Goal: Find contact information: Find contact information

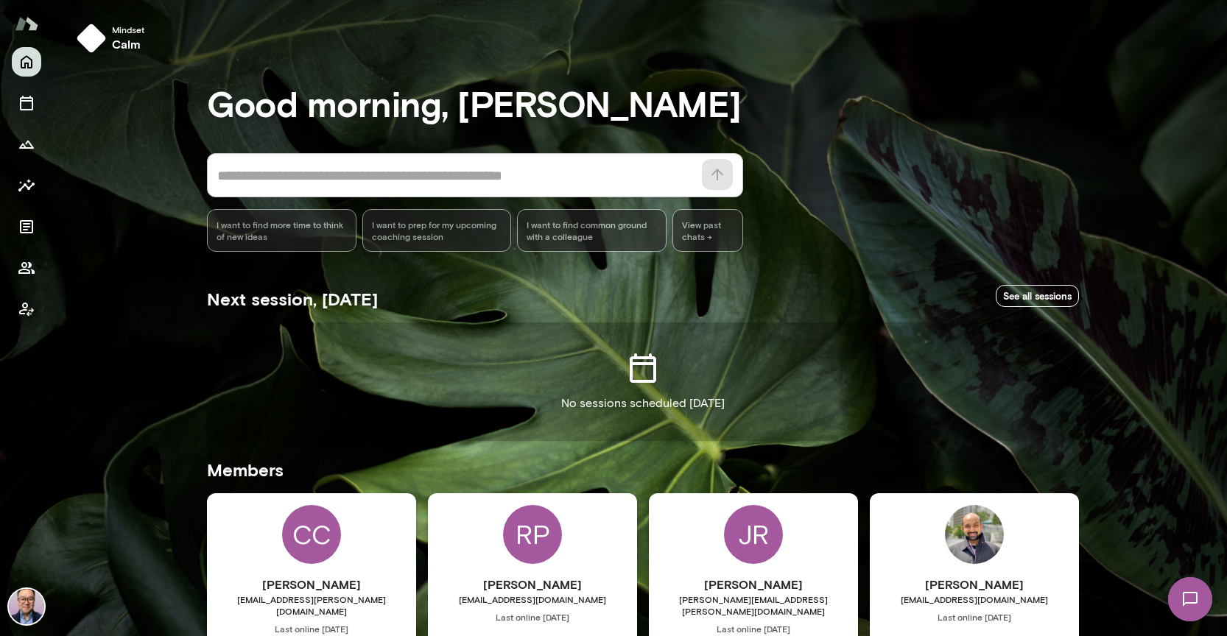
scroll to position [131, 0]
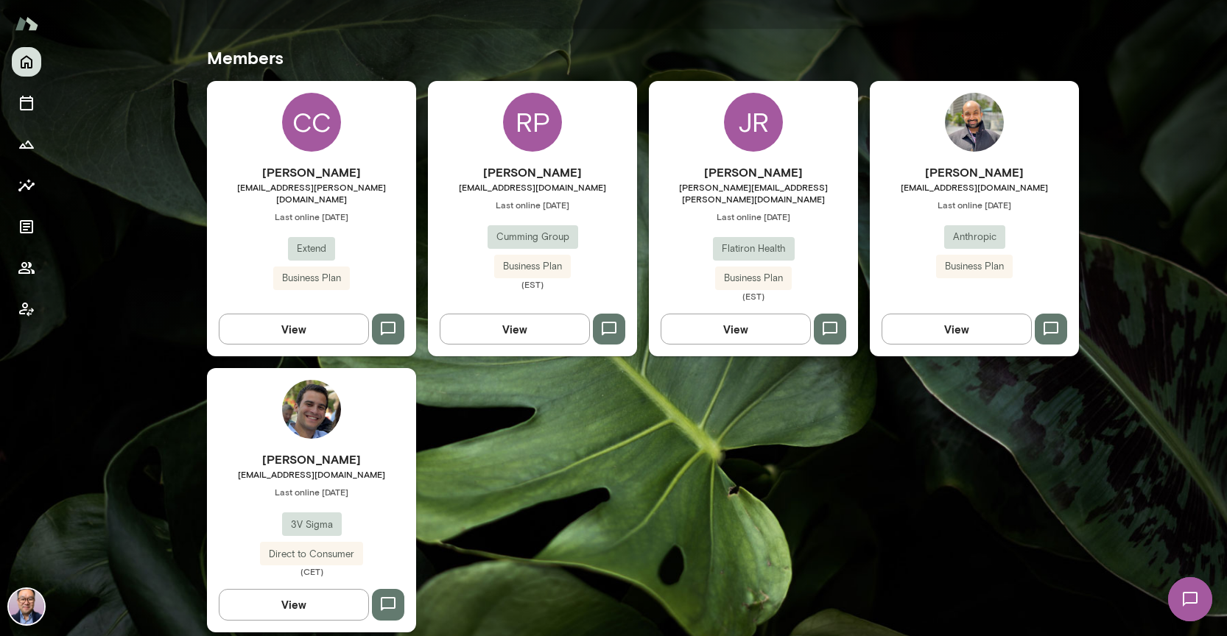
click at [312, 451] on h6 "[PERSON_NAME]" at bounding box center [311, 460] width 209 height 18
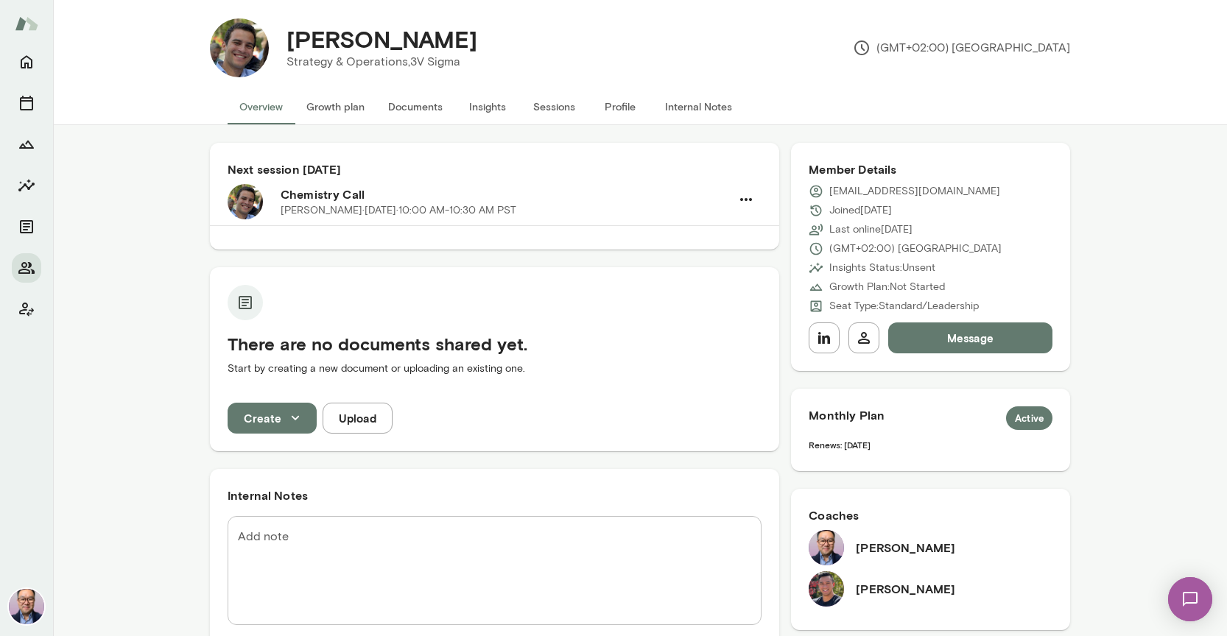
scroll to position [10, 0]
click at [663, 102] on button "Internal Notes" at bounding box center [698, 107] width 91 height 35
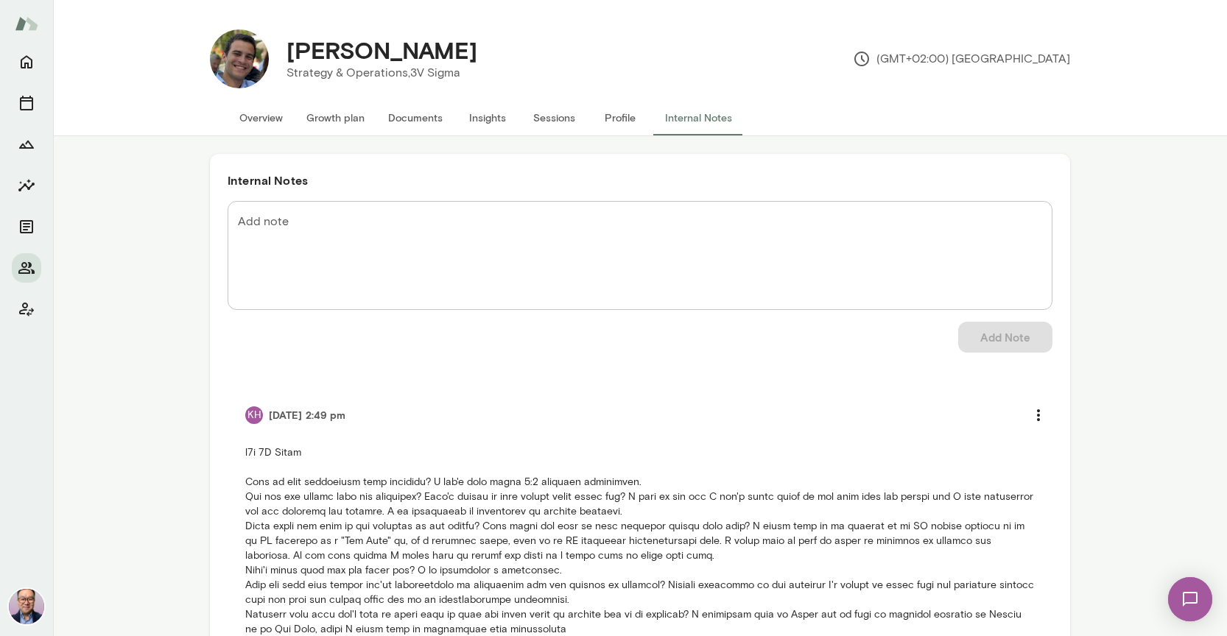
click at [279, 124] on button "Overview" at bounding box center [261, 117] width 67 height 35
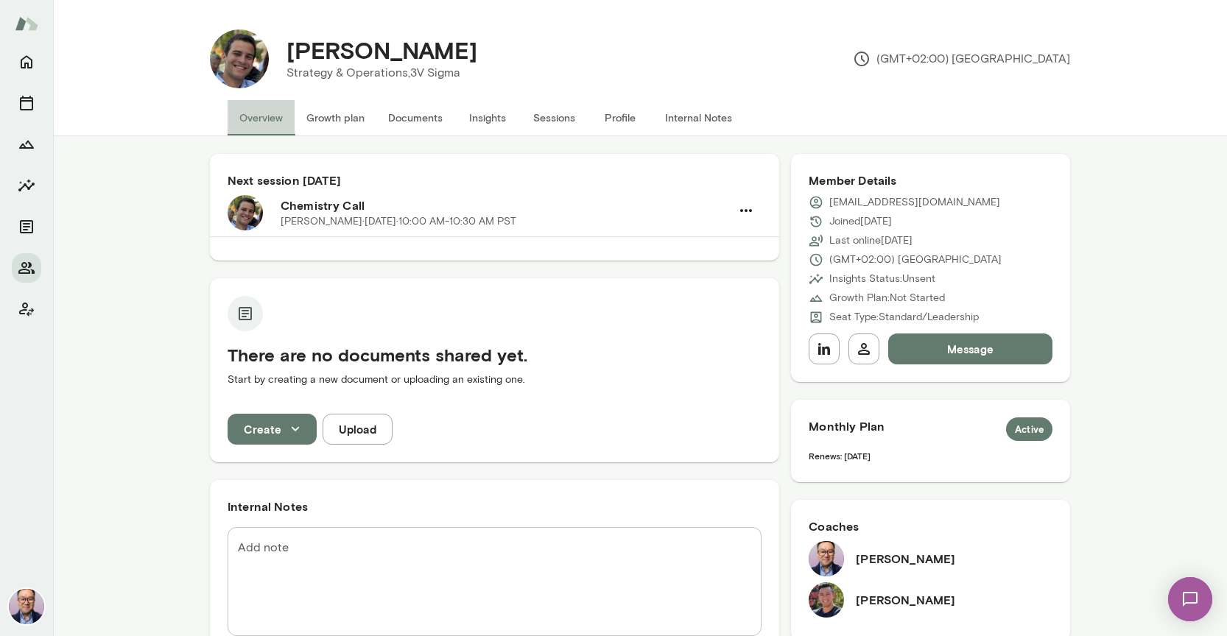
click at [275, 121] on button "Overview" at bounding box center [261, 117] width 67 height 35
click at [828, 357] on icon "button" at bounding box center [824, 349] width 18 height 18
click at [845, 200] on p "[EMAIL_ADDRESS][DOMAIN_NAME]" at bounding box center [914, 202] width 171 height 15
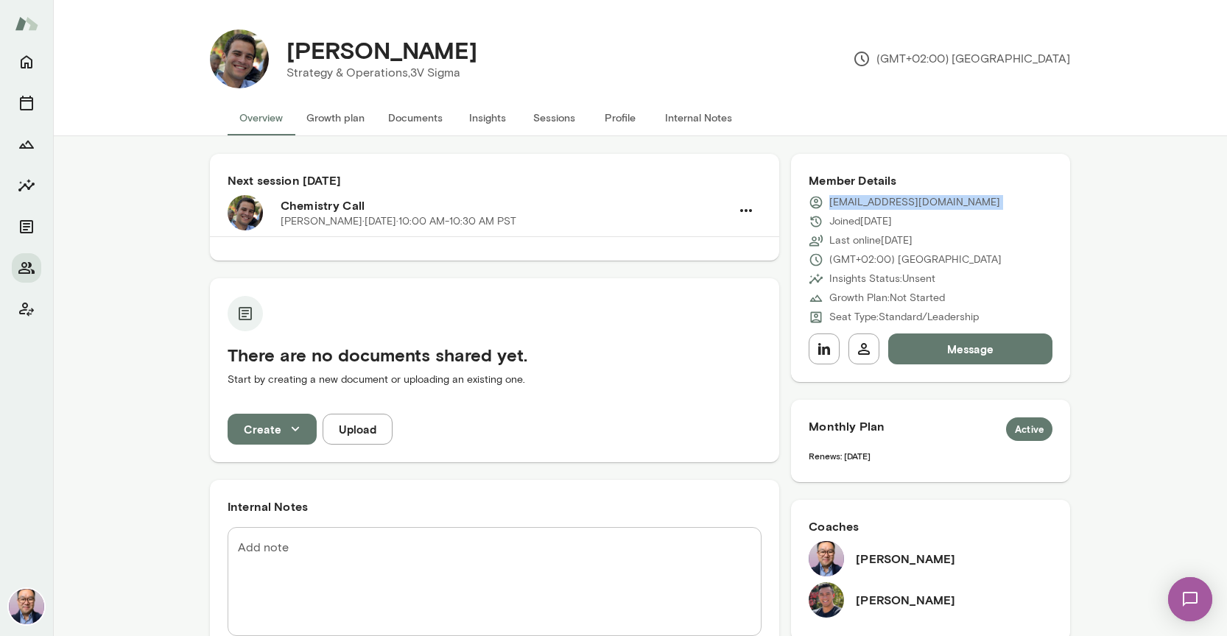
copy div "[EMAIL_ADDRESS][DOMAIN_NAME]"
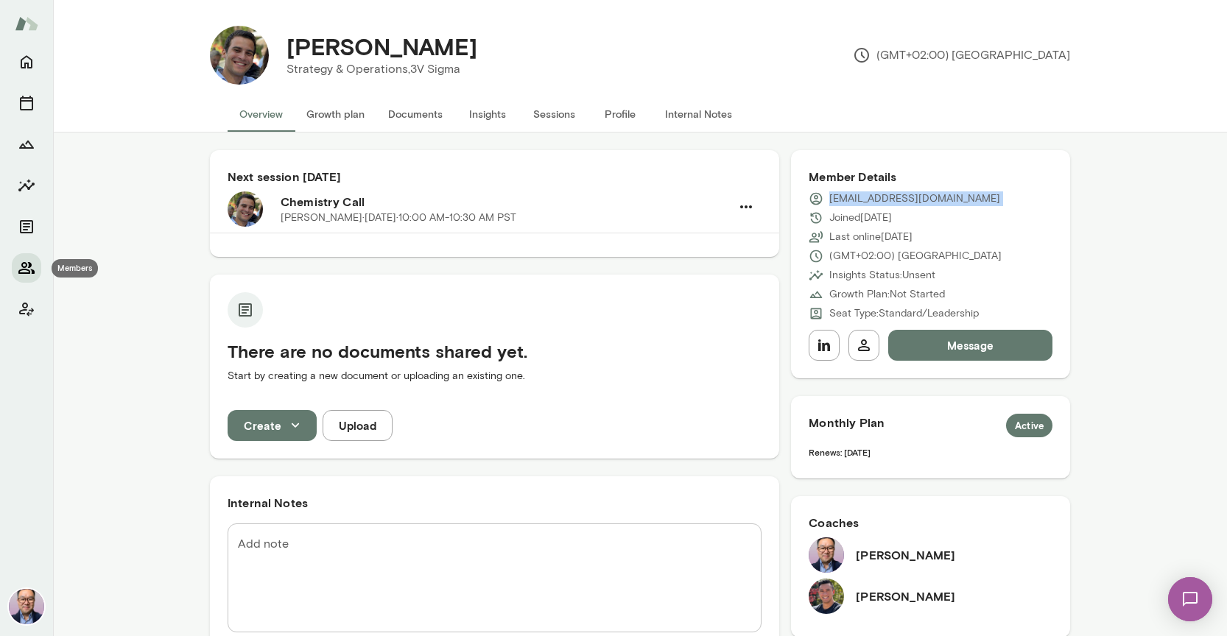
click at [35, 268] on button "Members" at bounding box center [26, 267] width 29 height 29
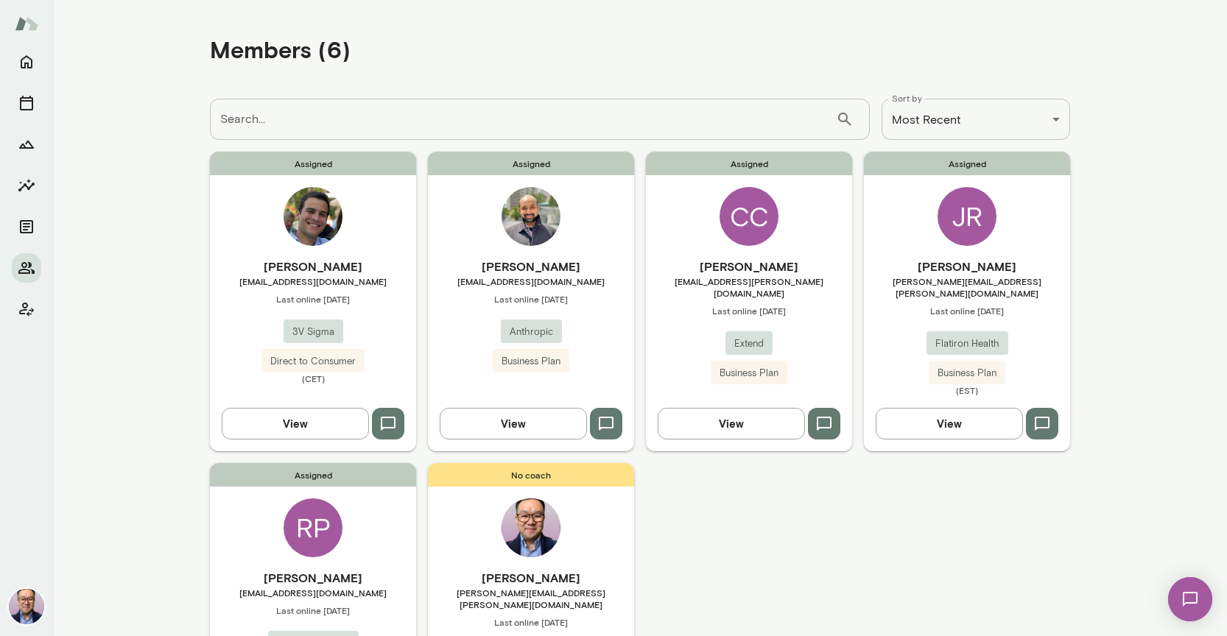
click at [831, 417] on icon "button" at bounding box center [824, 424] width 15 height 14
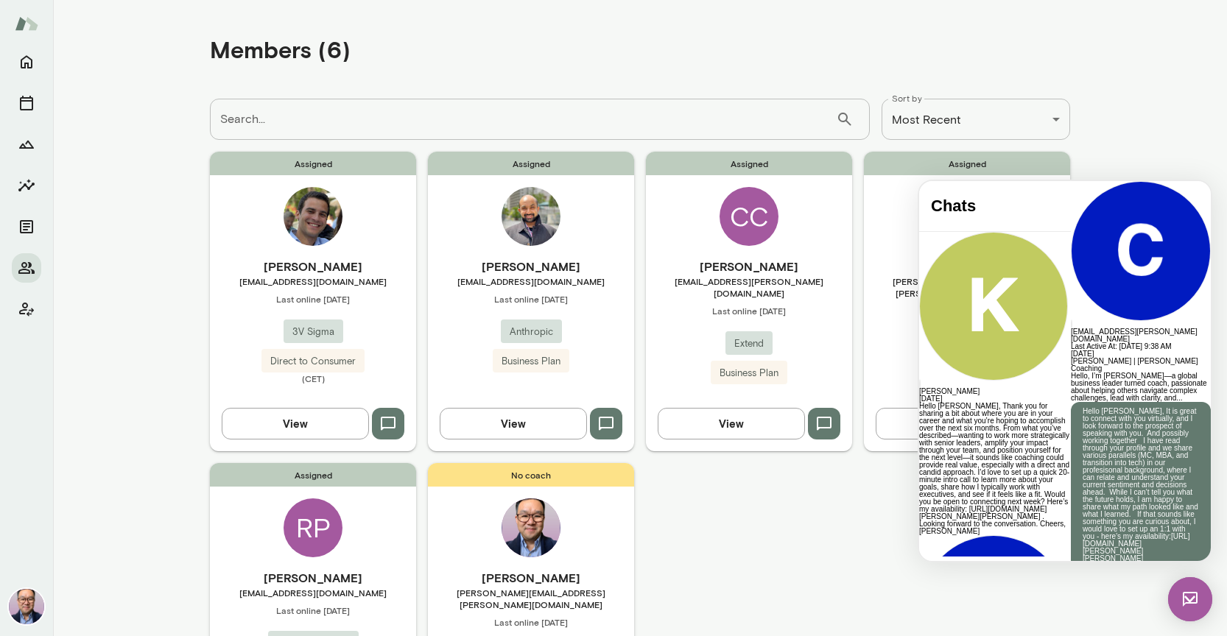
click at [769, 518] on div "Assigned [PERSON_NAME] [EMAIL_ADDRESS][DOMAIN_NAME] Last online [DATE] 3V Sigma…" at bounding box center [640, 457] width 860 height 610
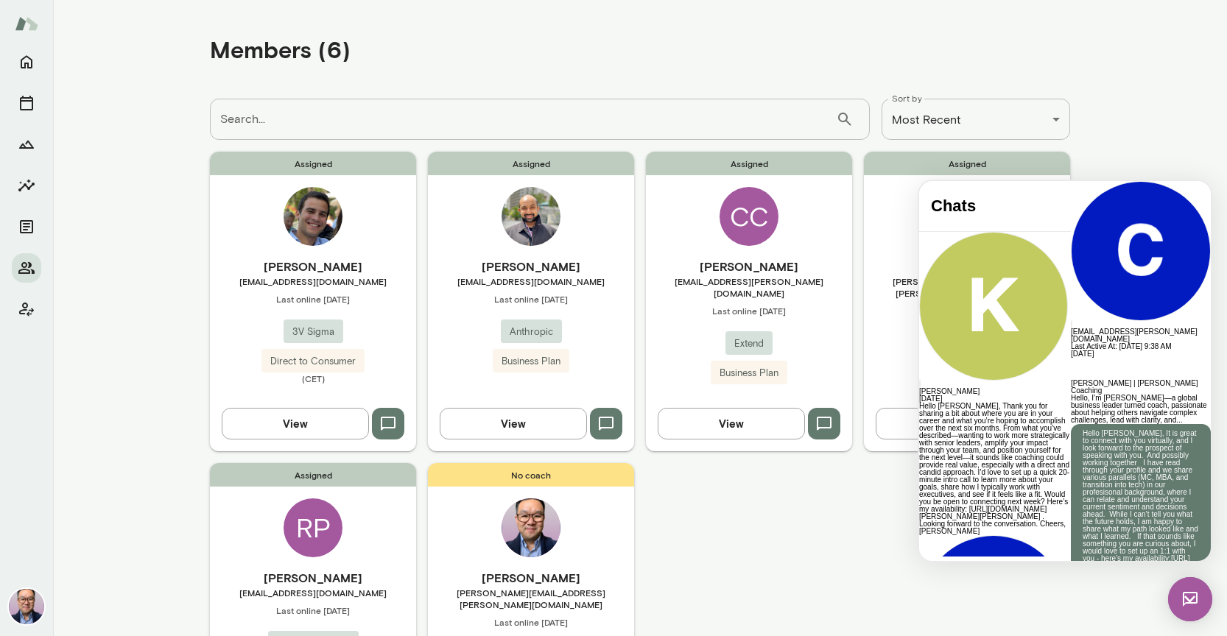
scroll to position [27, 0]
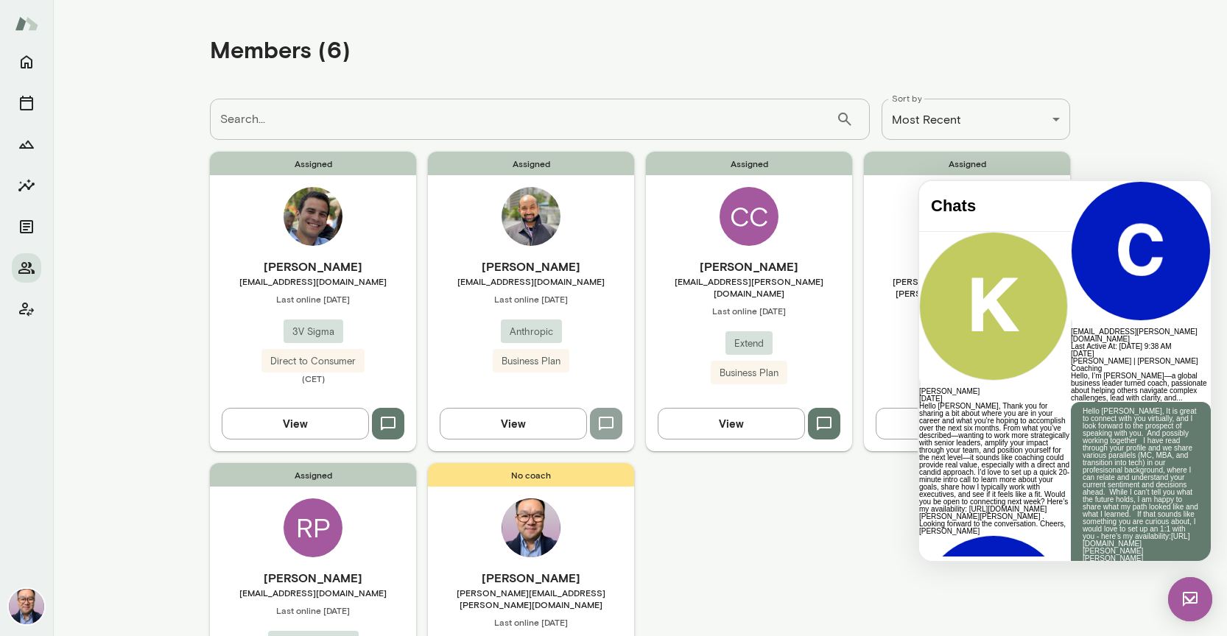
click at [605, 415] on icon "button" at bounding box center [606, 424] width 18 height 18
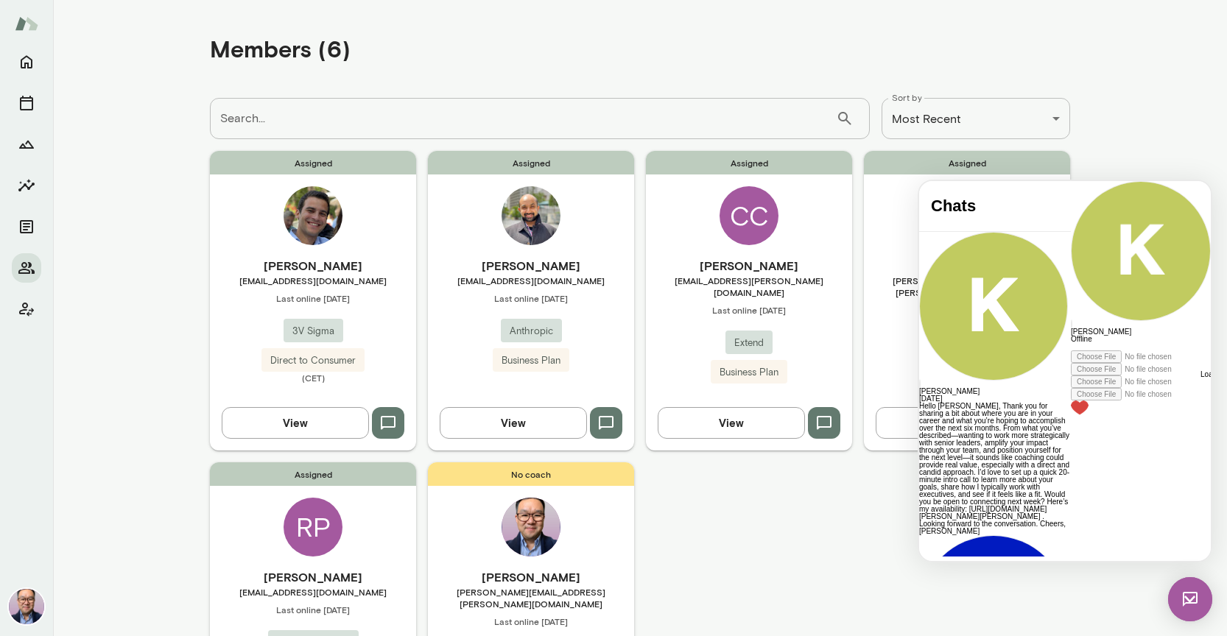
scroll to position [439, 0]
click at [606, 415] on icon "button" at bounding box center [606, 424] width 18 height 18
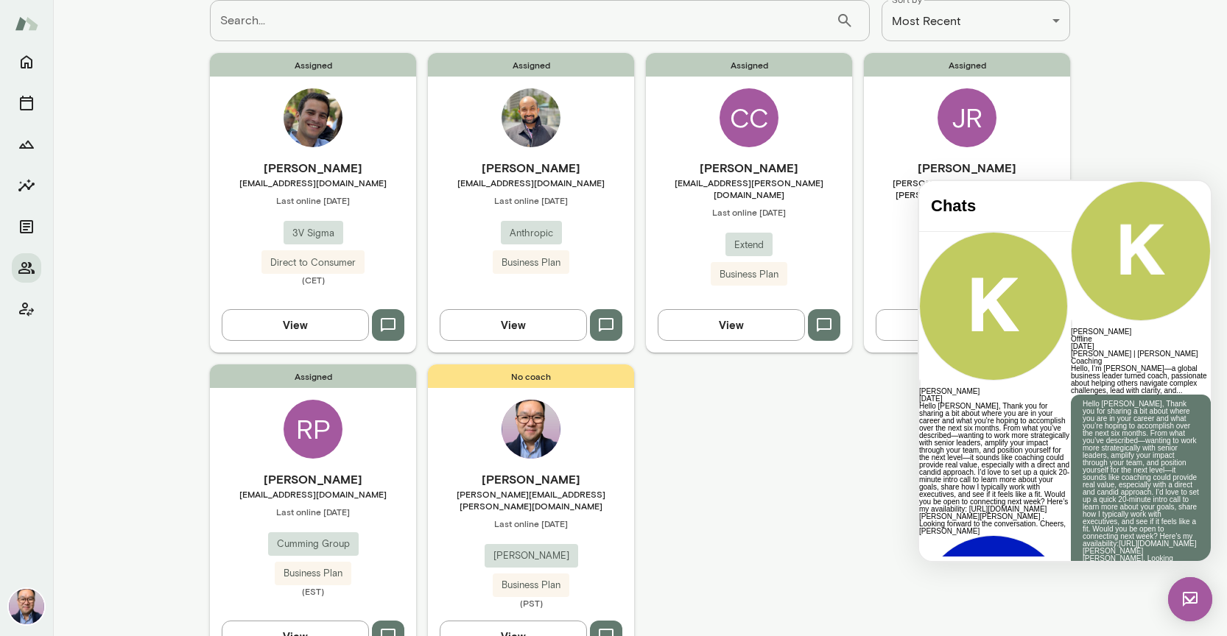
scroll to position [0, 0]
click at [389, 621] on button "button" at bounding box center [388, 636] width 32 height 31
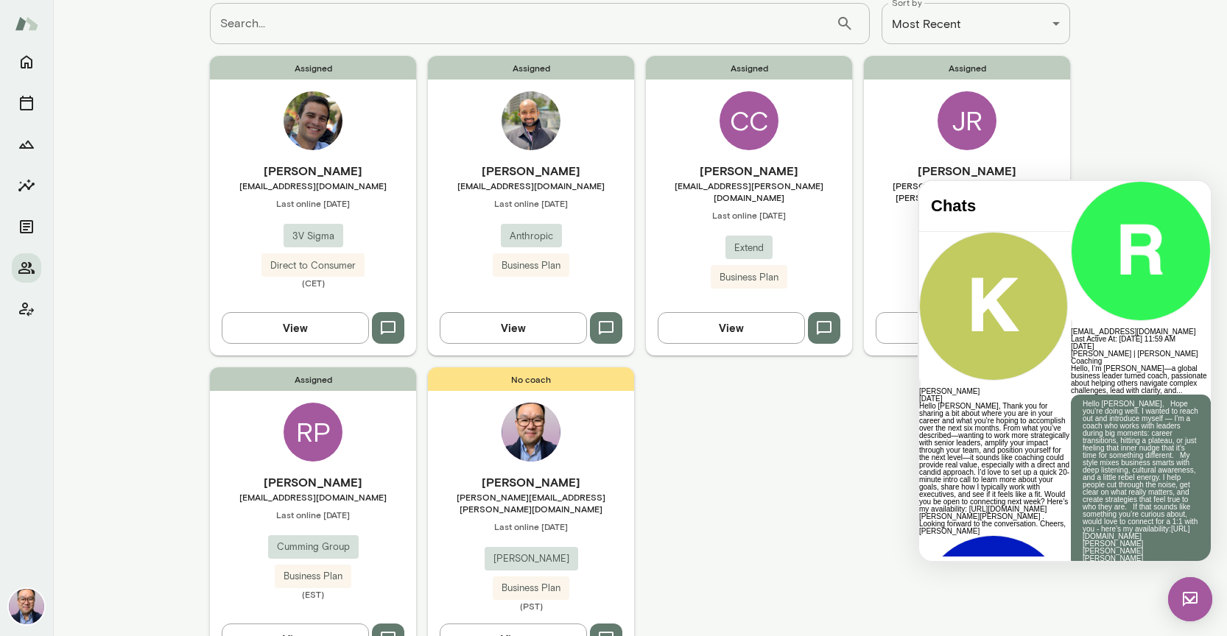
click at [391, 630] on icon "button" at bounding box center [388, 639] width 18 height 18
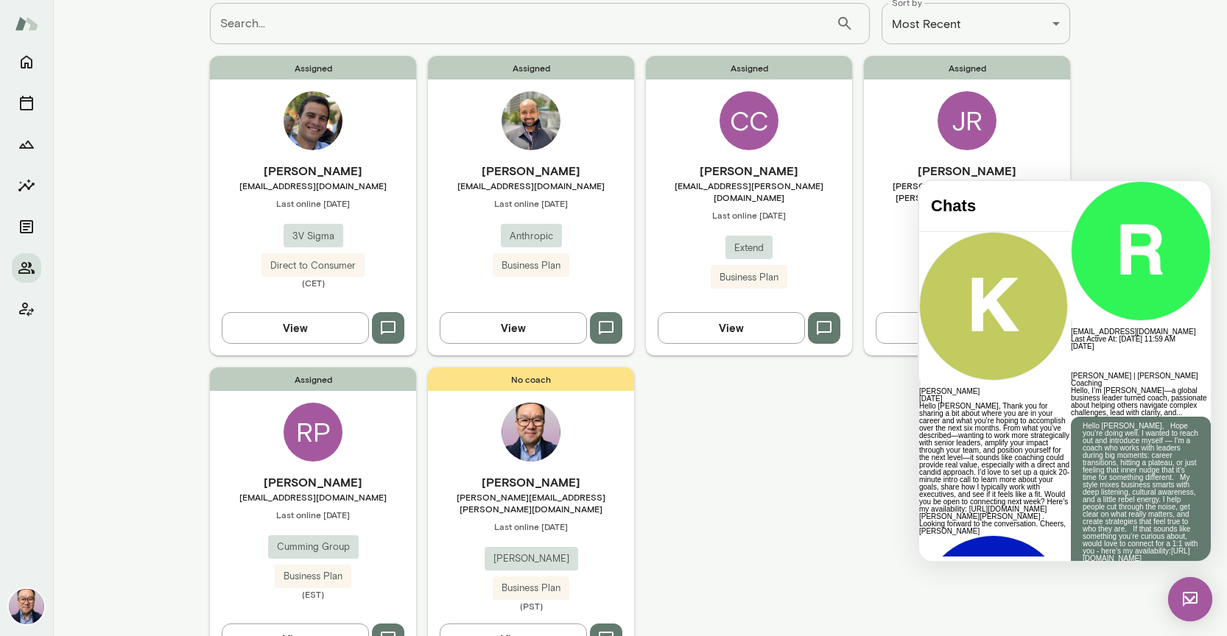
scroll to position [646, 0]
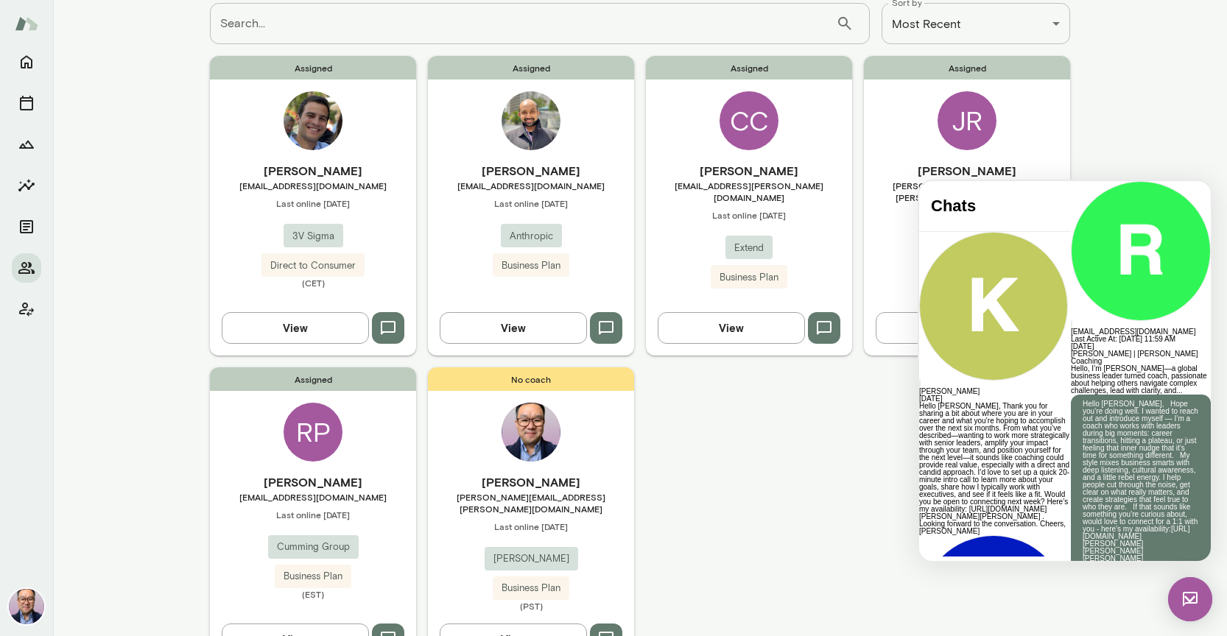
drag, startPoint x: 1079, startPoint y: 342, endPoint x: 1048, endPoint y: 313, distance: 42.2
click at [1082, 618] on p "Hello [PERSON_NAME], thanks for scheduling time to connect—I’m looking forward …" at bounding box center [1140, 647] width 116 height 59
copy p "Excited to learn more about you, what you’re working on, and how I might suppor…"
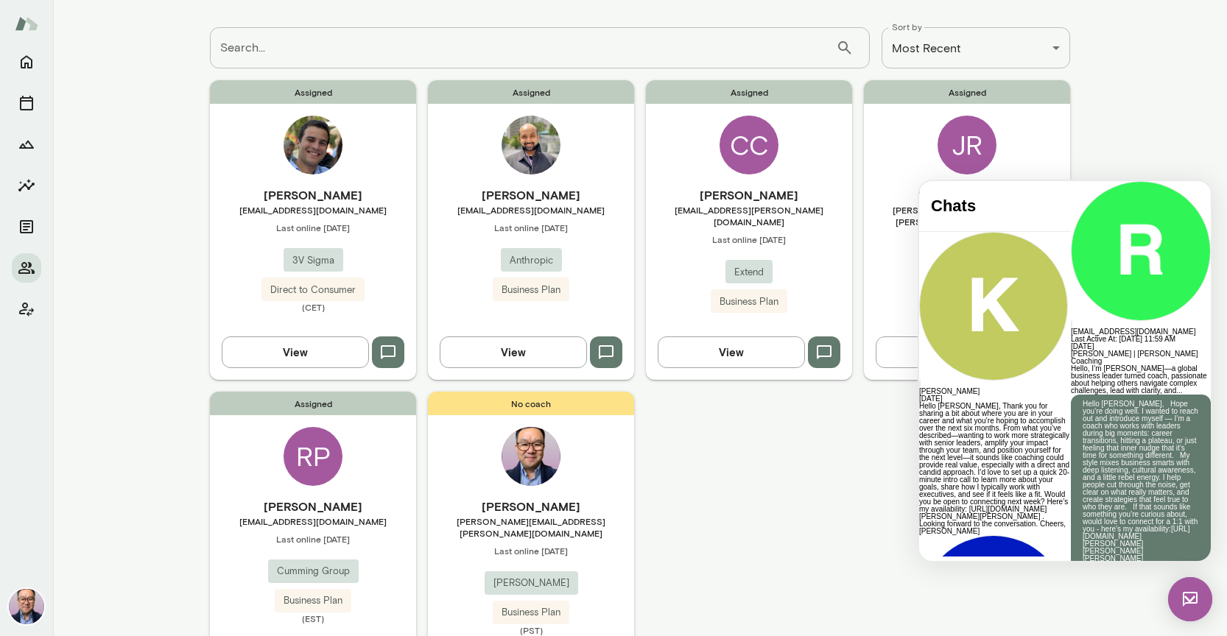
scroll to position [94, 0]
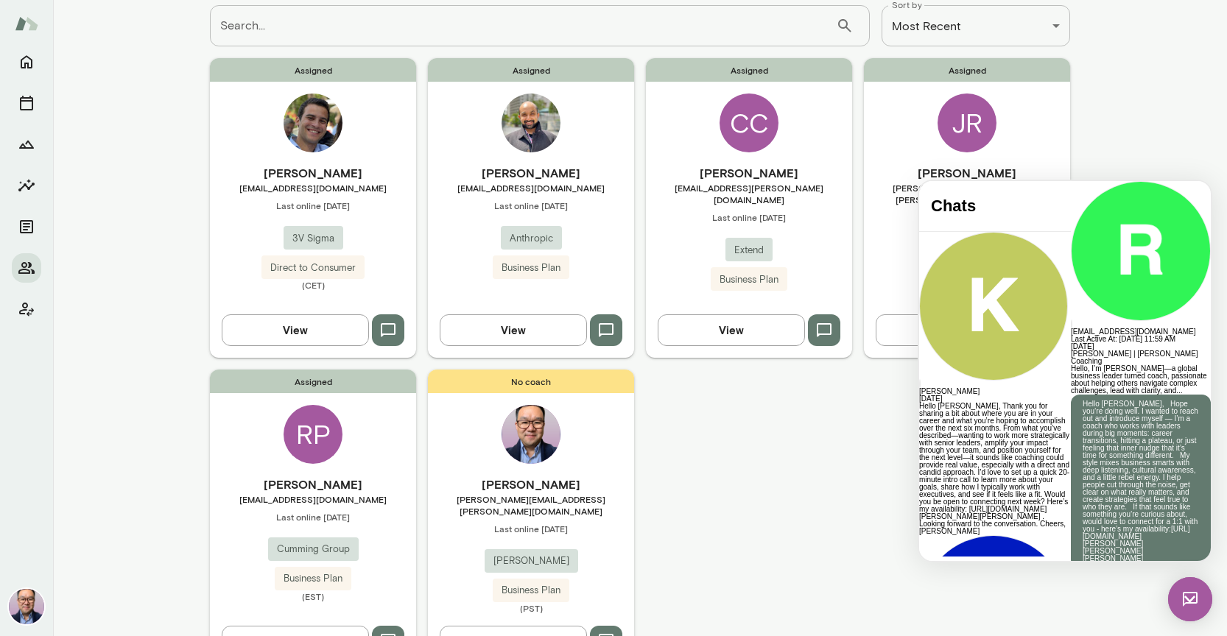
click at [604, 323] on icon "button" at bounding box center [606, 330] width 15 height 14
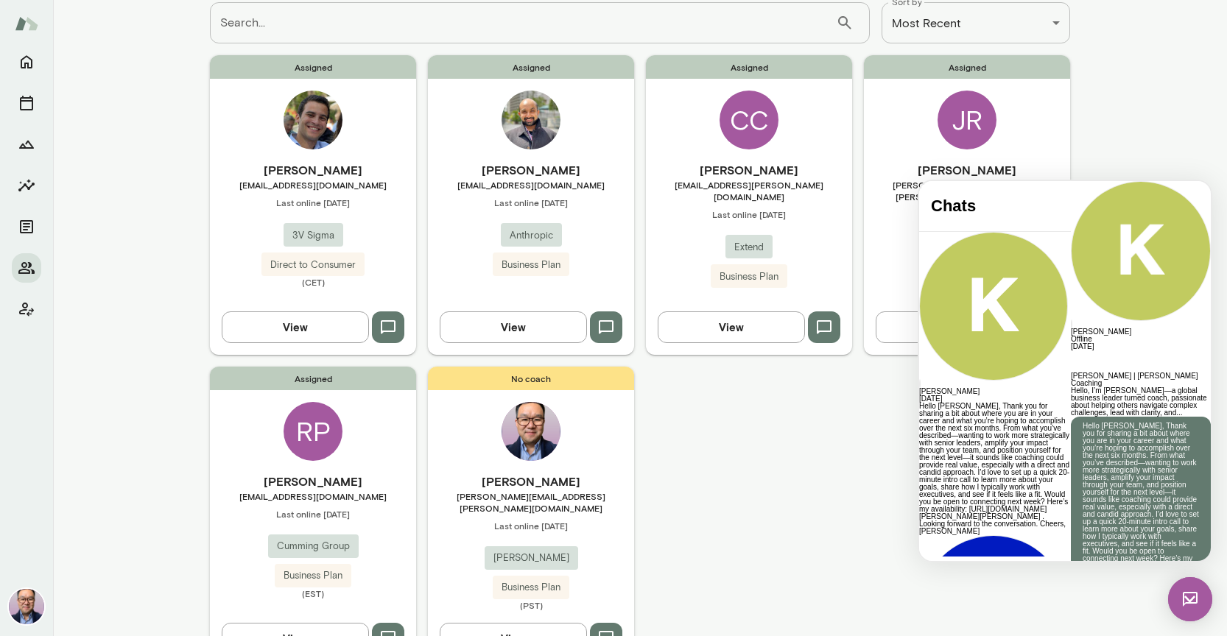
scroll to position [353, 0]
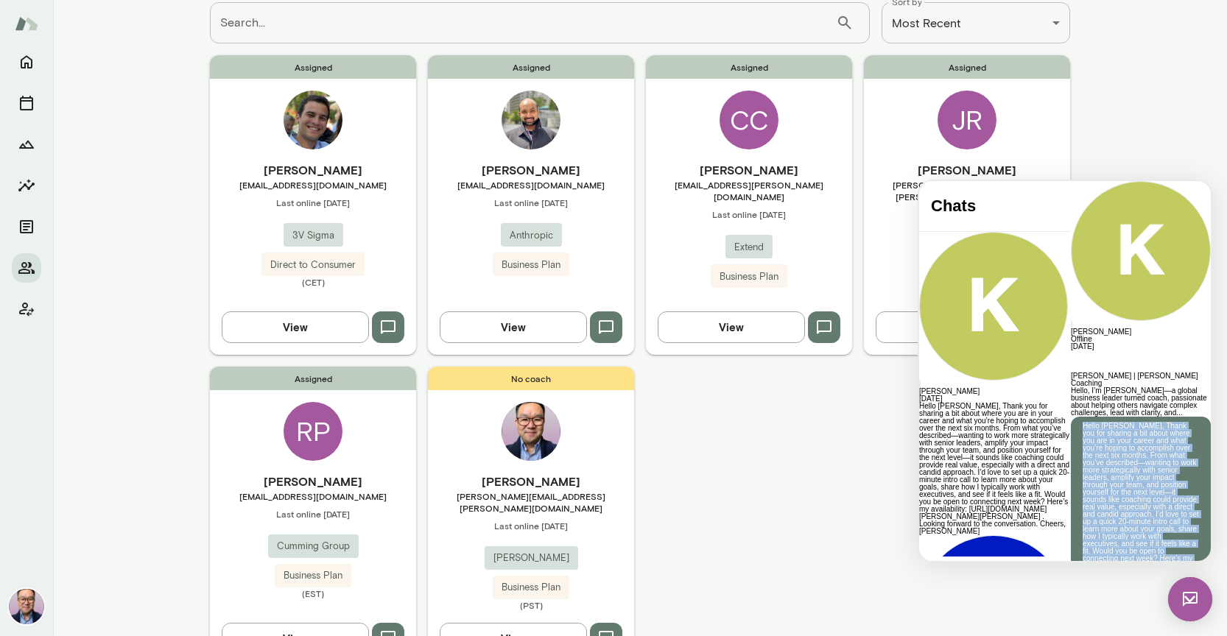
drag, startPoint x: 1107, startPoint y: 447, endPoint x: 1040, endPoint y: 250, distance: 207.7
click at [1071, 373] on div "[PERSON_NAME] | [PERSON_NAME] Coaching Hello, I’m [PERSON_NAME]—a global busine…" at bounding box center [1141, 489] width 140 height 233
copy p "Hello [PERSON_NAME], Thank you for sharing a bit about where you are in your ca…"
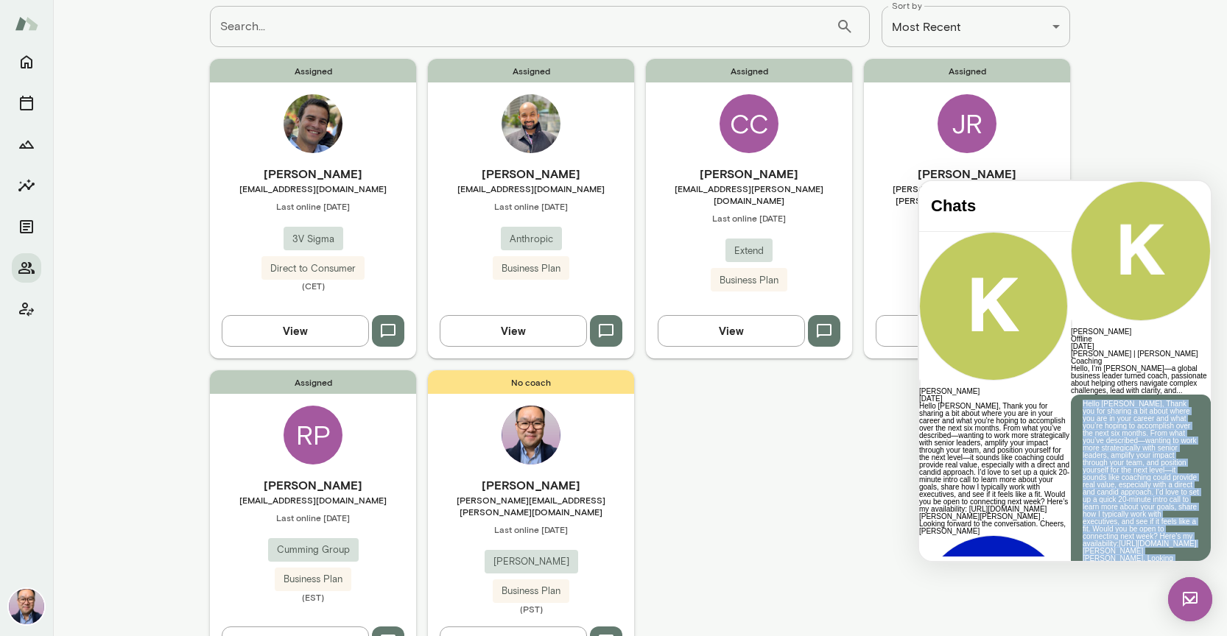
scroll to position [0, 0]
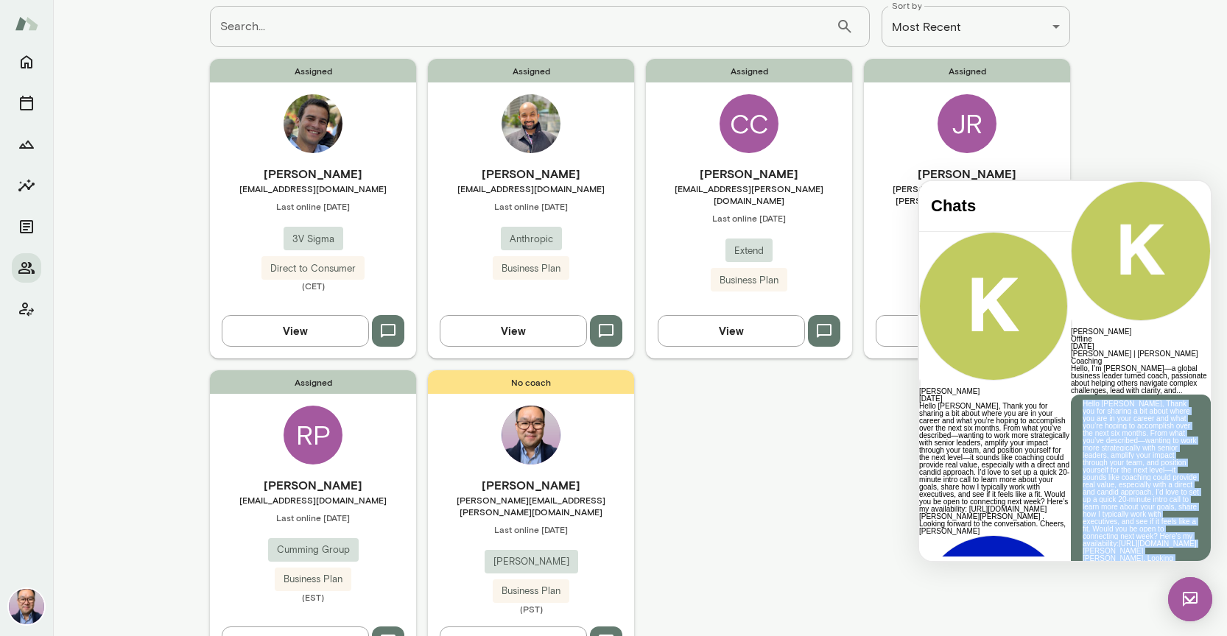
drag, startPoint x: 69, startPoint y: 118, endPoint x: 526, endPoint y: 190, distance: 462.1
click at [526, 190] on span "[EMAIL_ADDRESS][DOMAIN_NAME]" at bounding box center [531, 189] width 206 height 12
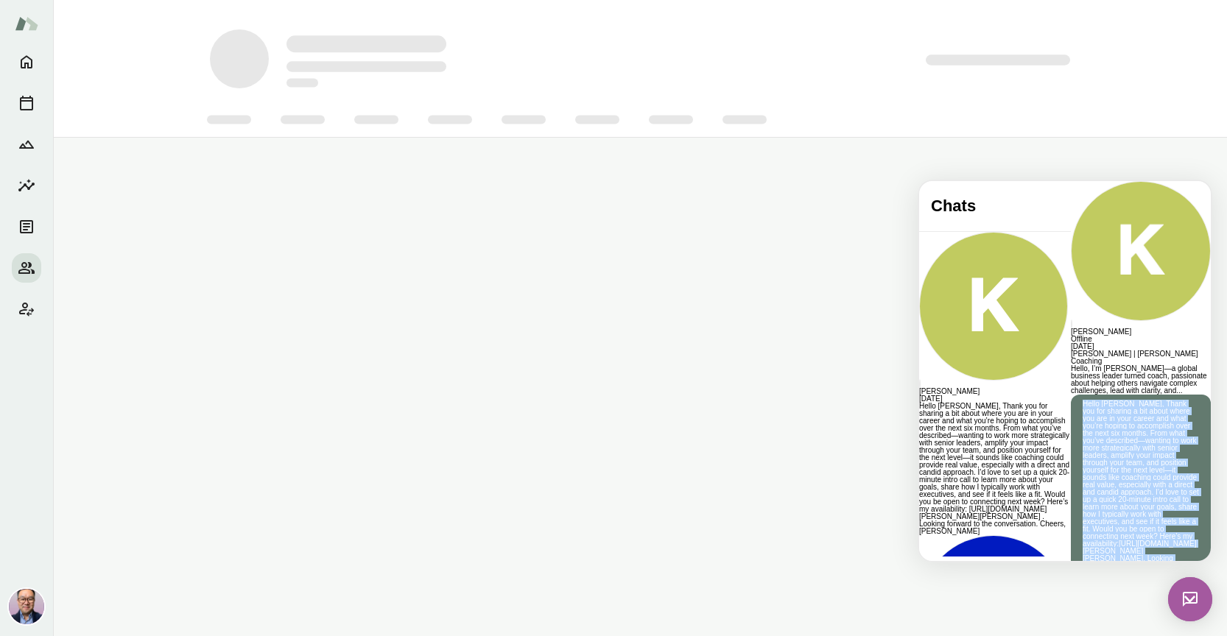
click at [526, 190] on main at bounding box center [640, 318] width 1174 height 636
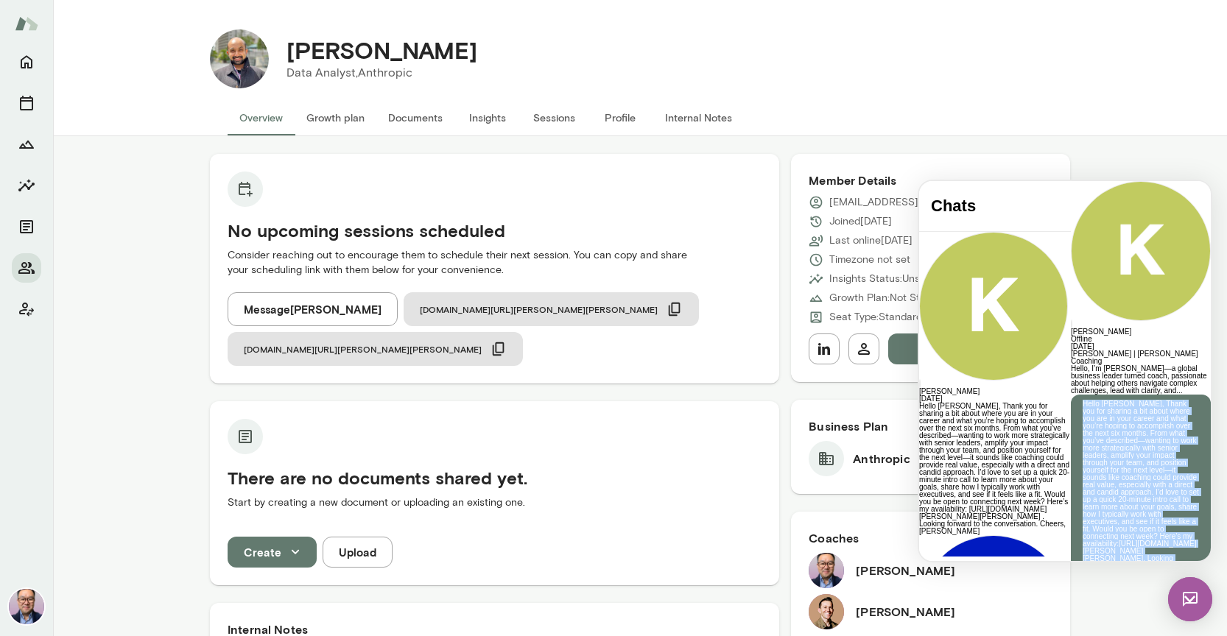
click at [862, 203] on p "[EMAIL_ADDRESS][DOMAIN_NAME]" at bounding box center [914, 202] width 171 height 15
copy div "[EMAIL_ADDRESS][DOMAIN_NAME]"
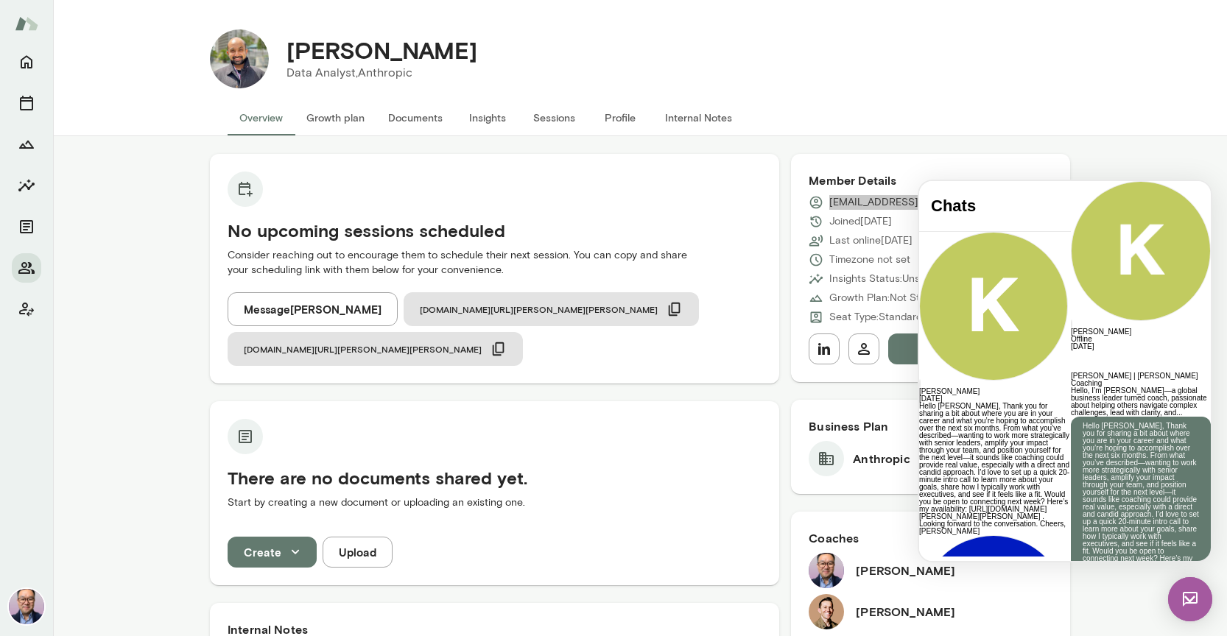
click at [1093, 387] on span "Hello, I’m [PERSON_NAME]—a global business leader turned coach, passionate abou…" at bounding box center [1139, 402] width 136 height 30
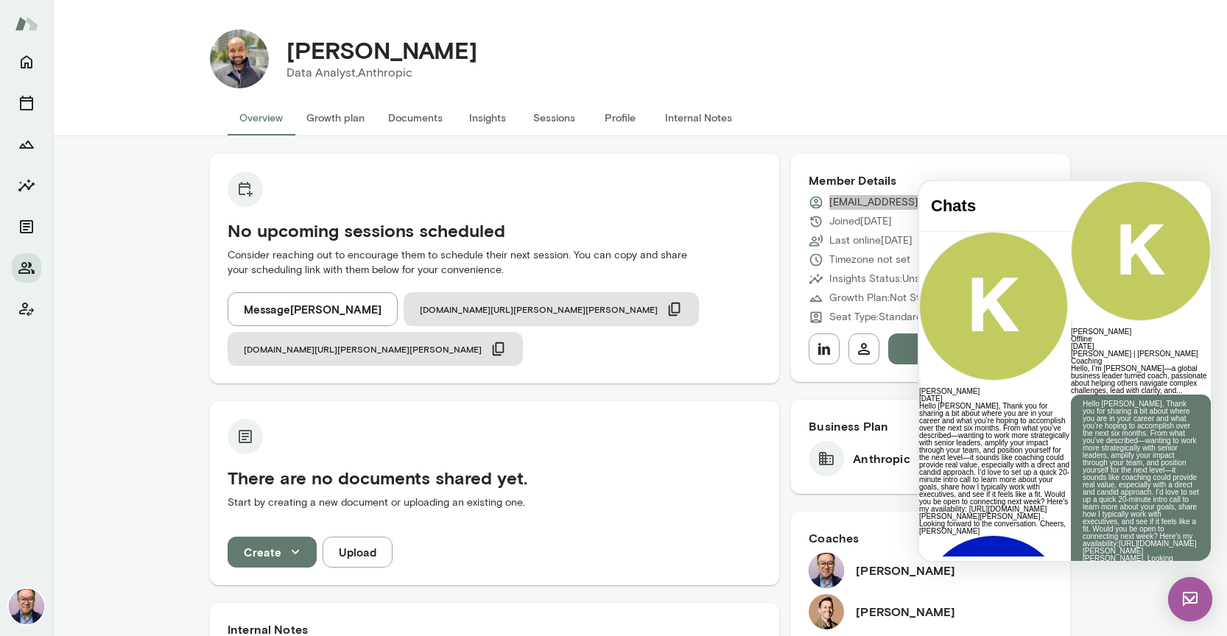
scroll to position [0, 0]
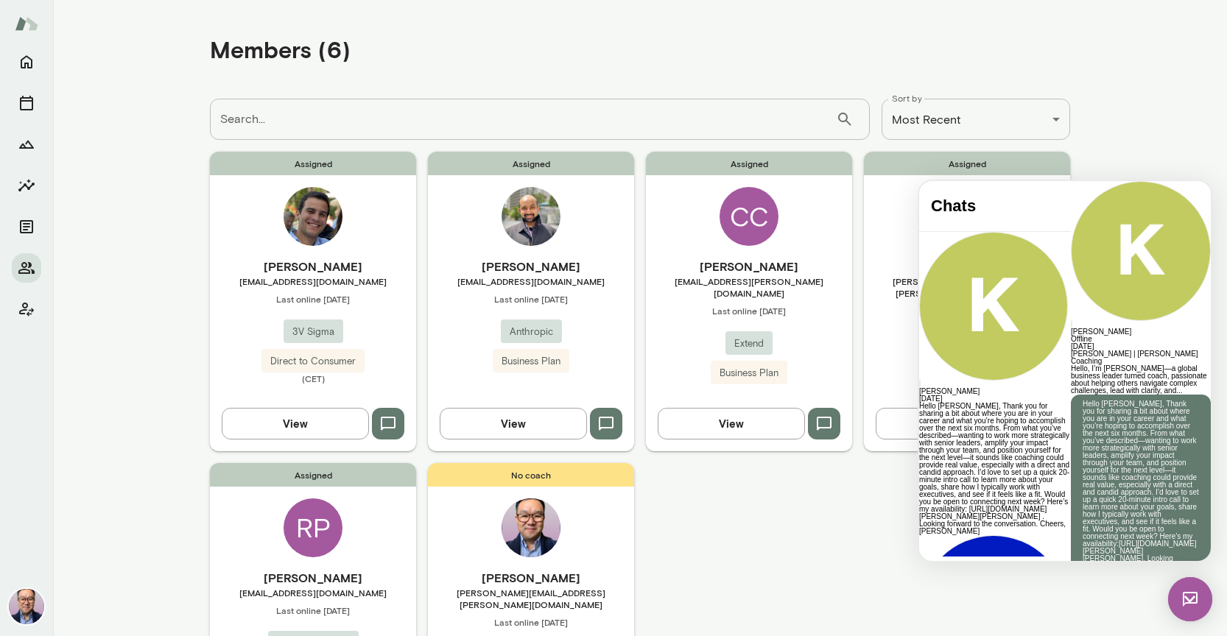
click at [359, 522] on div "Assigned RP [PERSON_NAME] [EMAIL_ADDRESS][DOMAIN_NAME] Last online [DATE] Cummi…" at bounding box center [313, 612] width 206 height 299
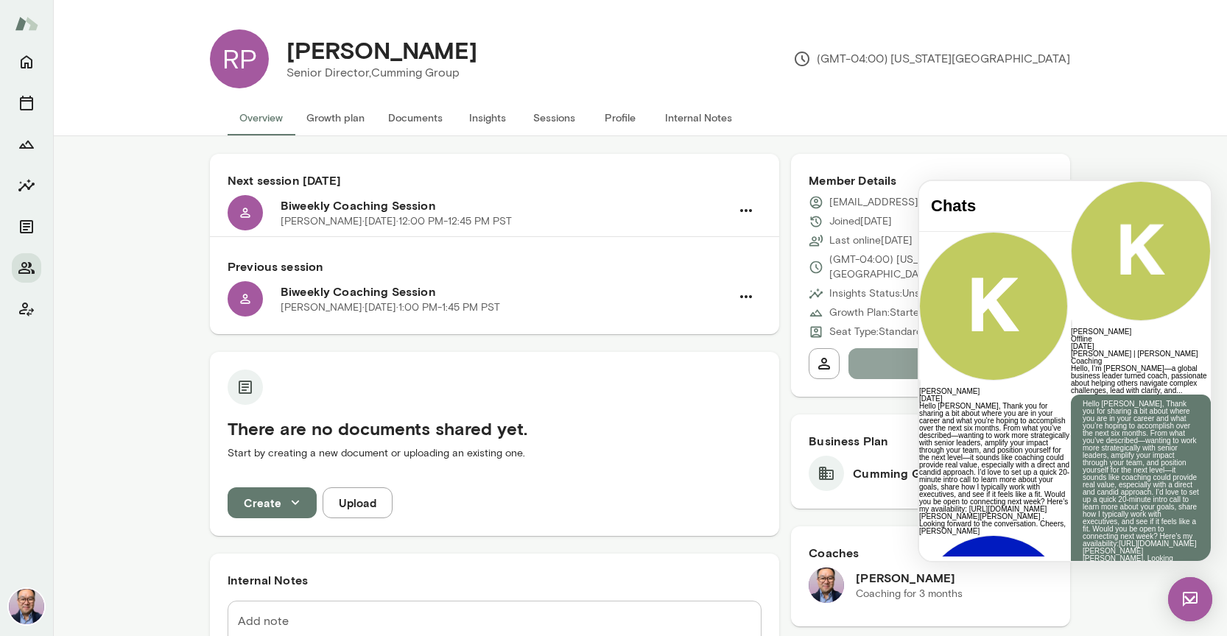
click at [895, 350] on button "Message" at bounding box center [950, 363] width 204 height 31
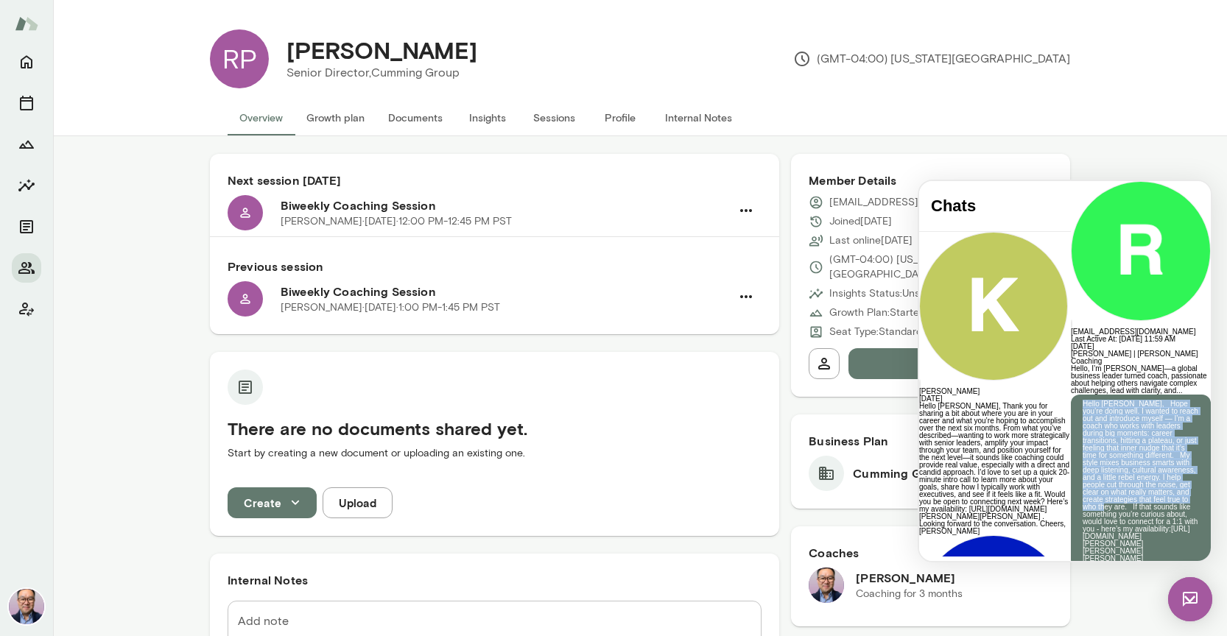
scroll to position [245, 0]
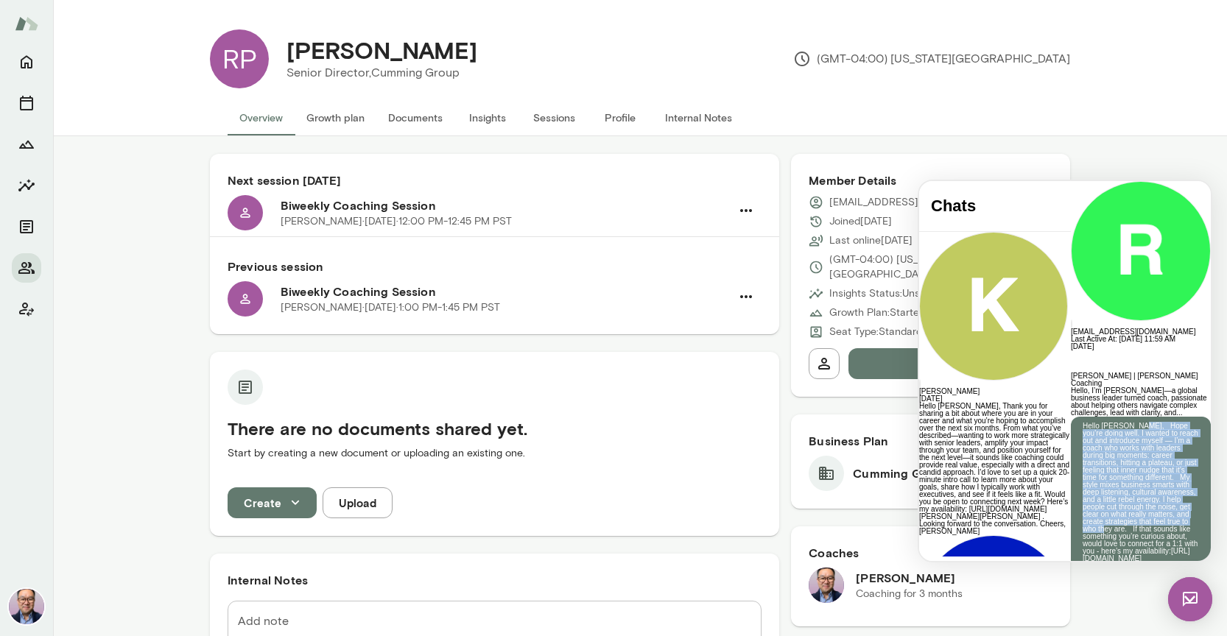
drag, startPoint x: 1143, startPoint y: 336, endPoint x: 1043, endPoint y: 272, distance: 118.9
click at [1082, 423] on p "Hello [PERSON_NAME], Hope you’re doing well. I wanted to reach out and introduc…" at bounding box center [1140, 504] width 116 height 162
copy p "Hope you’re doing well. I wanted to reach out and introduce myself — I’m a coac…"
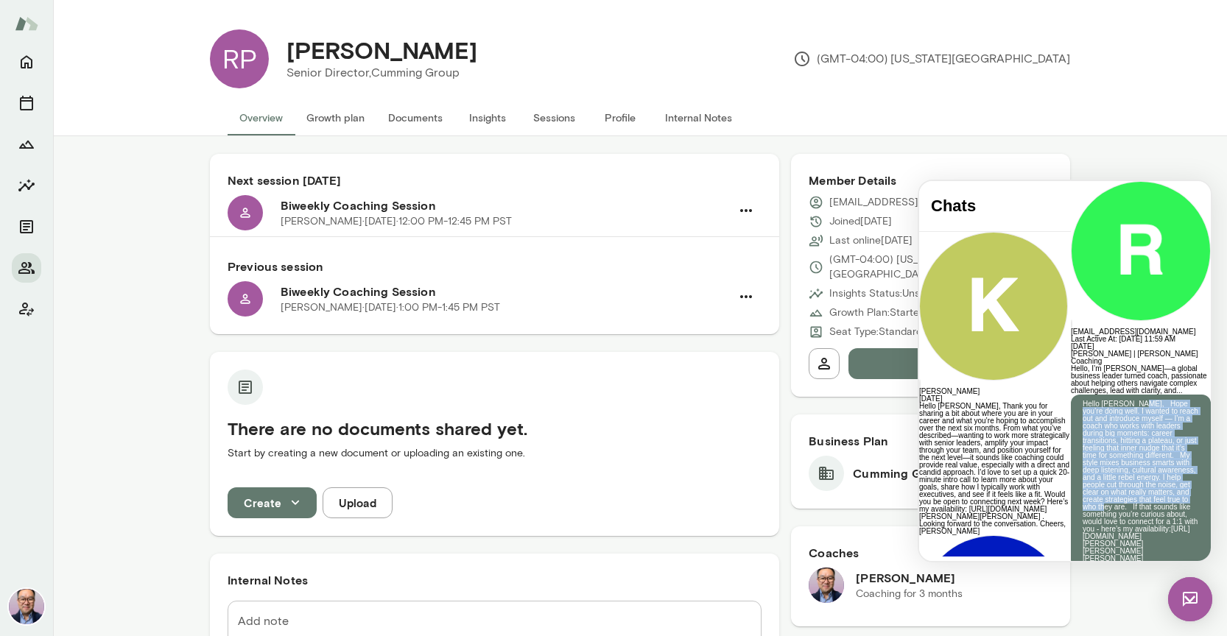
scroll to position [0, 0]
drag, startPoint x: 1403, startPoint y: 955, endPoint x: 1173, endPoint y: 585, distance: 435.8
click at [1191, 592] on img at bounding box center [1190, 599] width 44 height 44
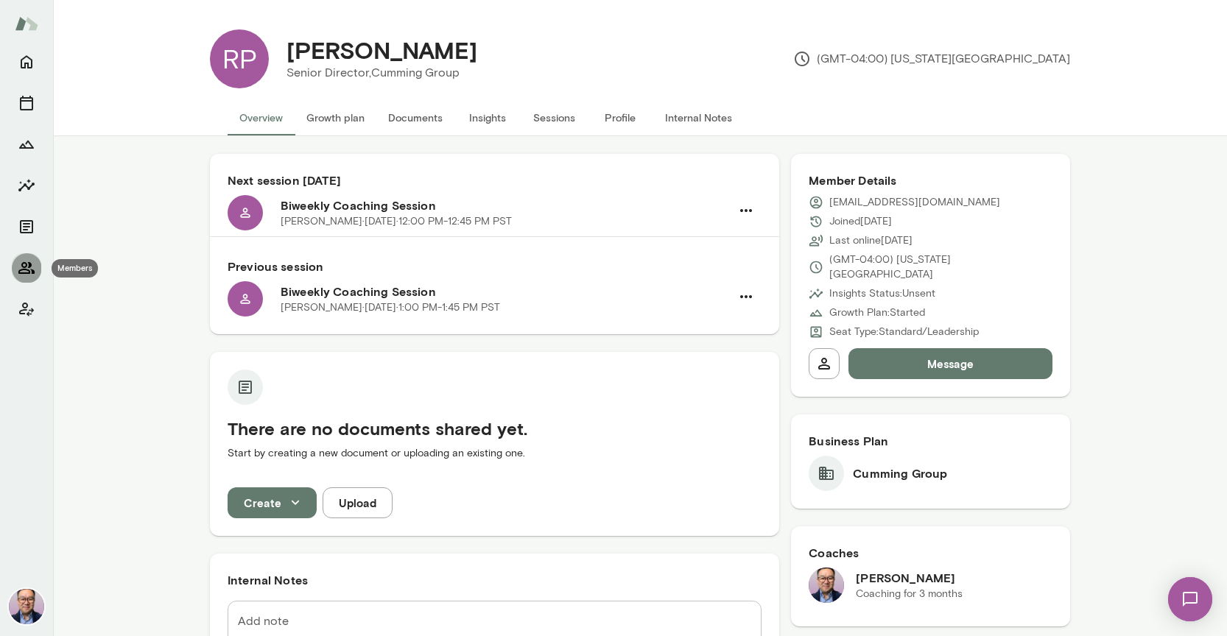
click at [35, 275] on icon "Members" at bounding box center [27, 268] width 18 height 18
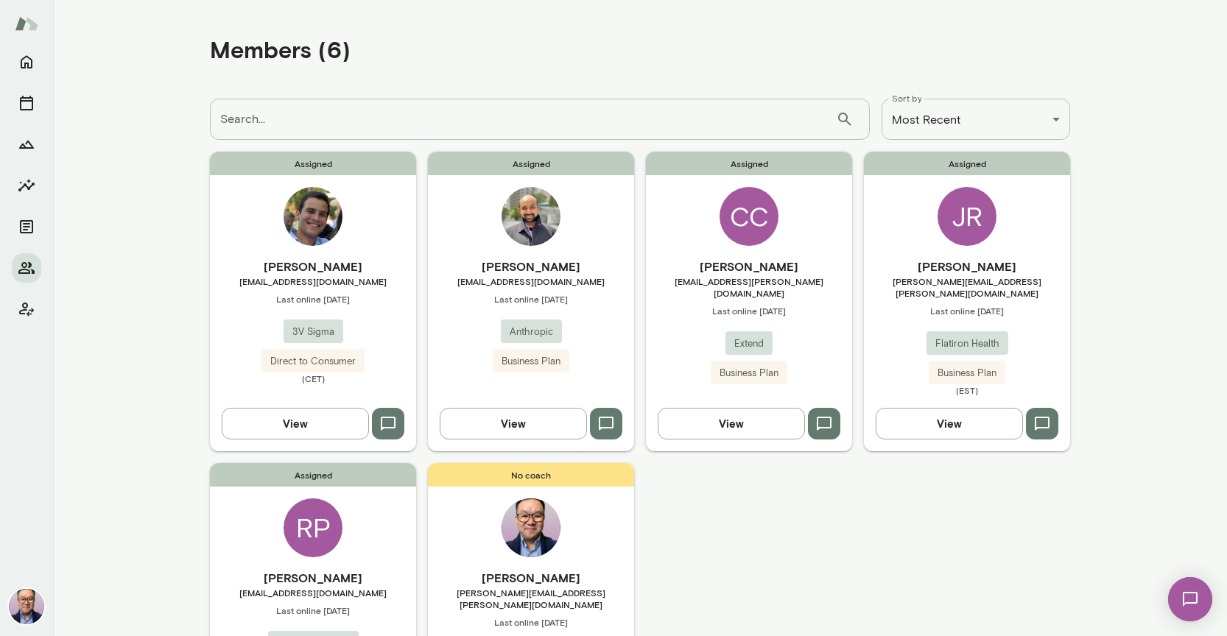
click at [741, 243] on div "CC" at bounding box center [748, 216] width 59 height 59
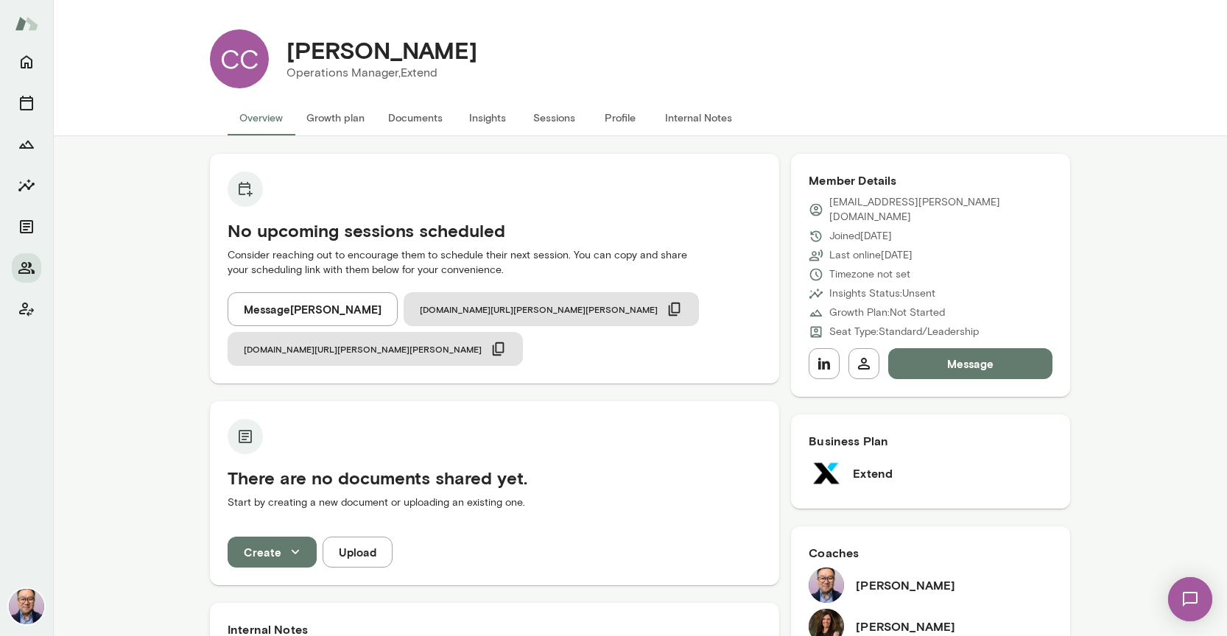
click at [687, 117] on button "Internal Notes" at bounding box center [698, 117] width 91 height 35
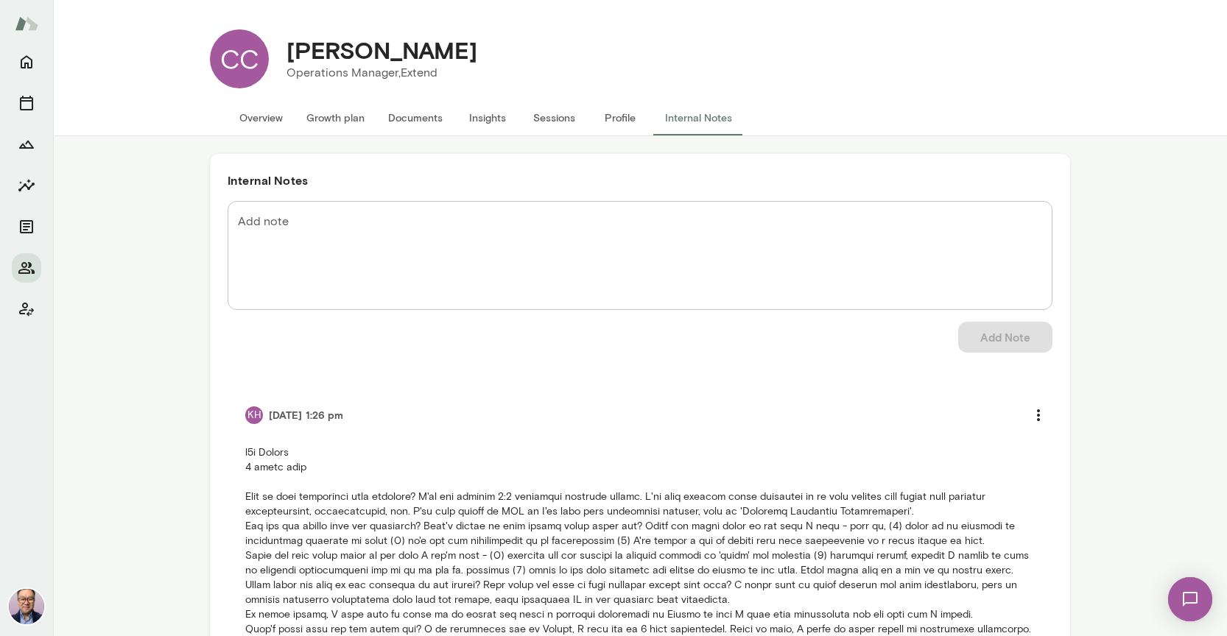
click at [250, 120] on button "Overview" at bounding box center [261, 117] width 67 height 35
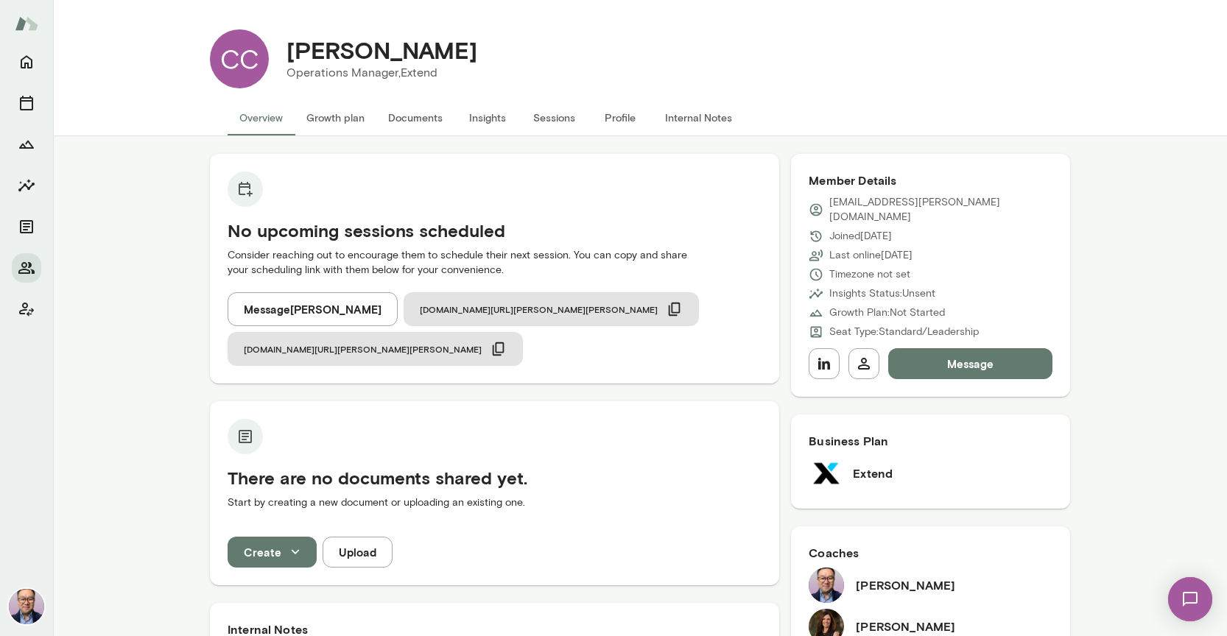
click at [847, 202] on p "[EMAIL_ADDRESS][PERSON_NAME][DOMAIN_NAME]" at bounding box center [940, 209] width 223 height 29
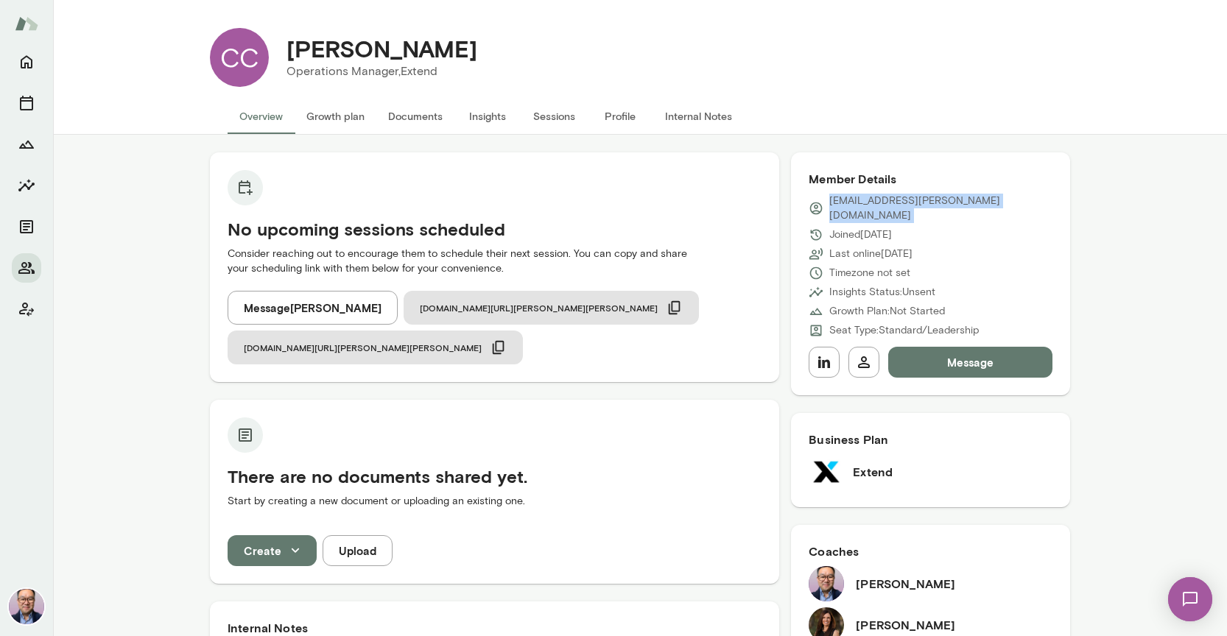
copy div "[EMAIL_ADDRESS][PERSON_NAME][DOMAIN_NAME]"
